Goal: Transaction & Acquisition: Purchase product/service

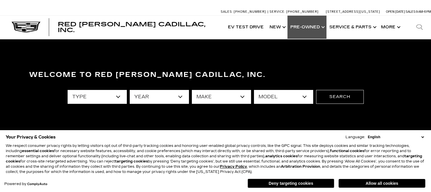
click at [310, 26] on link "Show Pre-Owned" at bounding box center [306, 27] width 39 height 23
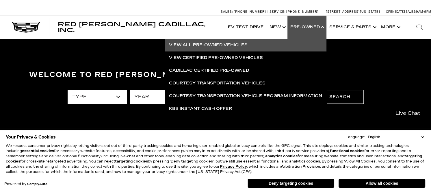
click at [246, 45] on link "View All Pre-Owned Vehicles" at bounding box center [245, 45] width 162 height 13
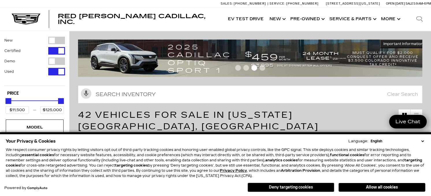
click at [303, 188] on button "Deny targeting cookies" at bounding box center [290, 187] width 87 height 9
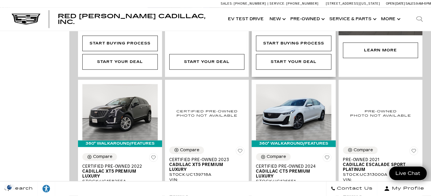
scroll to position [577, 0]
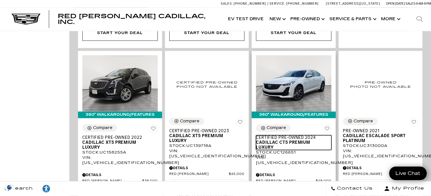
click at [278, 140] on span "Cadillac CT5 Premium Luxury" at bounding box center [291, 145] width 71 height 10
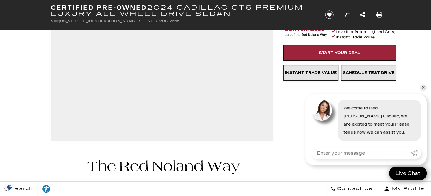
scroll to position [29, 0]
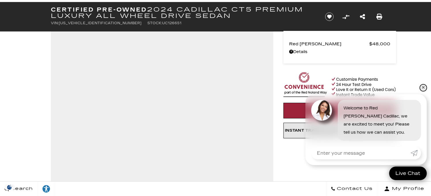
click at [423, 89] on link "✕" at bounding box center [422, 87] width 7 height 7
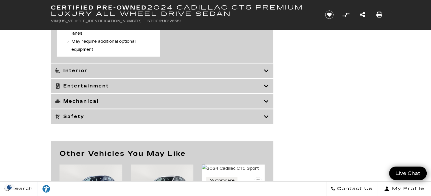
scroll to position [1933, 0]
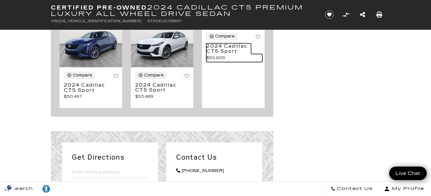
click at [235, 54] on h3 "2024 Cadillac CT5 Sport" at bounding box center [228, 49] width 45 height 10
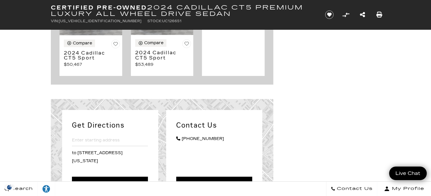
scroll to position [1965, 0]
click at [161, 61] on h3 "2024 Cadillac CT5 Sport" at bounding box center [157, 55] width 45 height 10
click at [97, 35] on img at bounding box center [90, 11] width 63 height 47
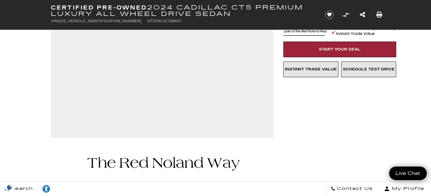
scroll to position [3, 0]
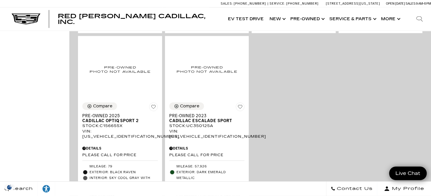
scroll to position [1443, 0]
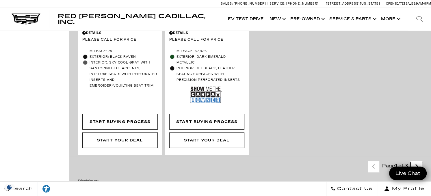
click at [422, 162] on link "Next - Page" at bounding box center [416, 167] width 12 height 10
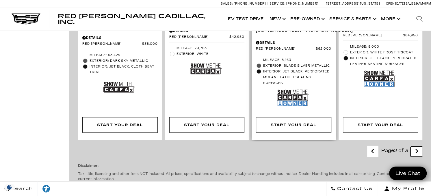
scroll to position [1154, 0]
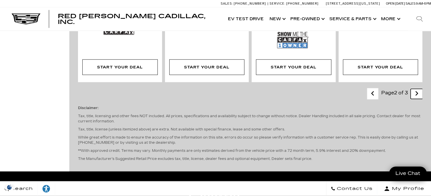
click at [418, 89] on icon "next page" at bounding box center [416, 93] width 4 height 9
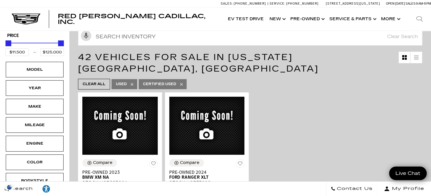
scroll to position [29, 0]
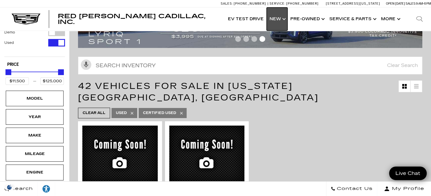
click at [278, 19] on link "Show New" at bounding box center [276, 19] width 21 height 23
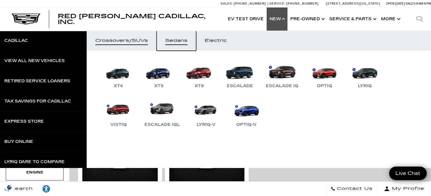
click at [178, 41] on div "Sedans" at bounding box center [176, 41] width 22 height 4
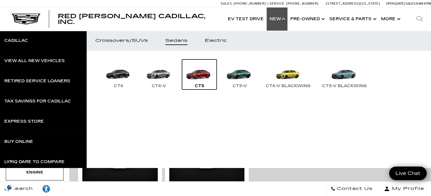
click at [195, 73] on link "CT5" at bounding box center [199, 74] width 35 height 30
